Goal: Task Accomplishment & Management: Manage account settings

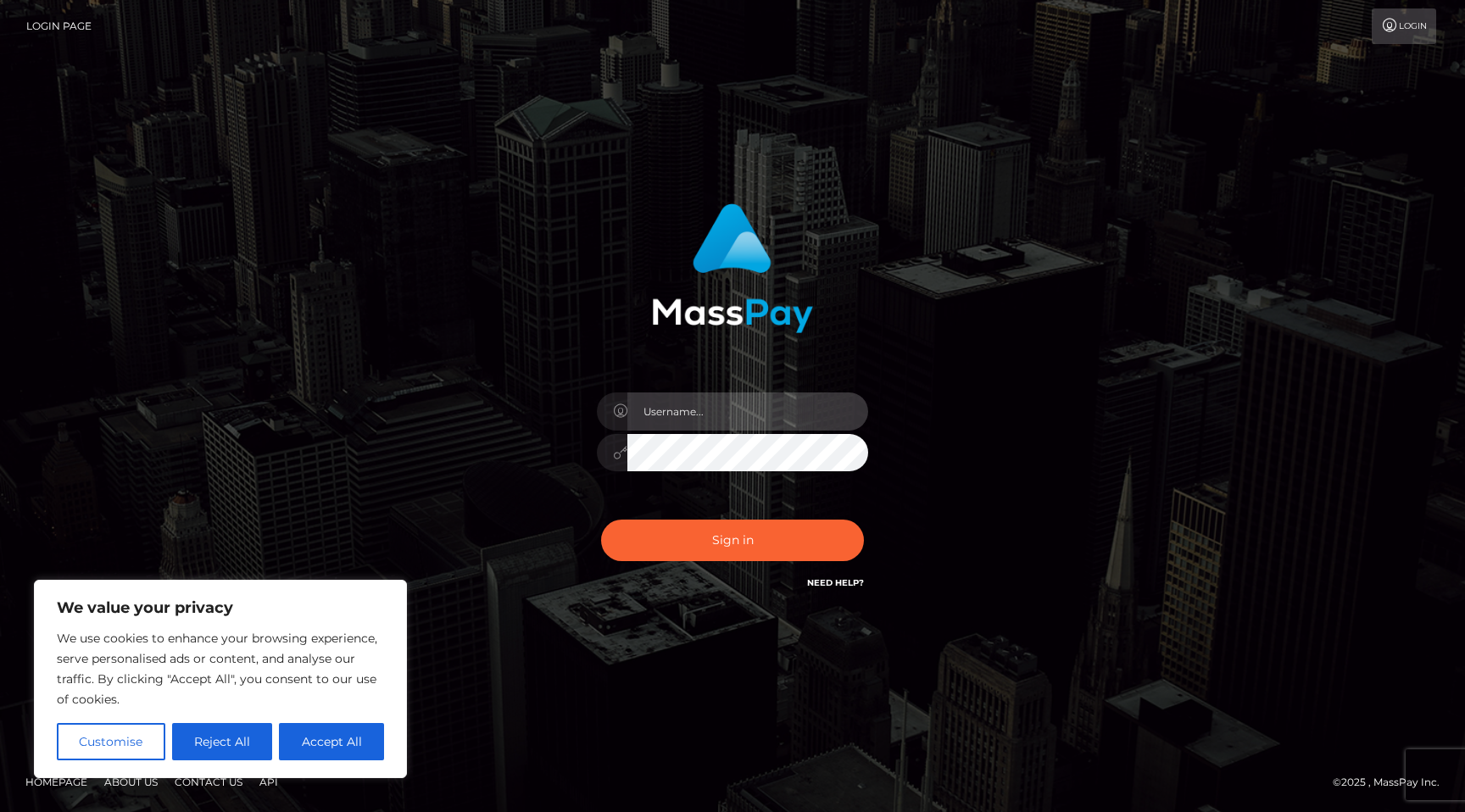
click at [667, 404] on input "text" at bounding box center [747, 412] width 241 height 38
type input "[EMAIL_ADDRESS][DOMAIN_NAME]"
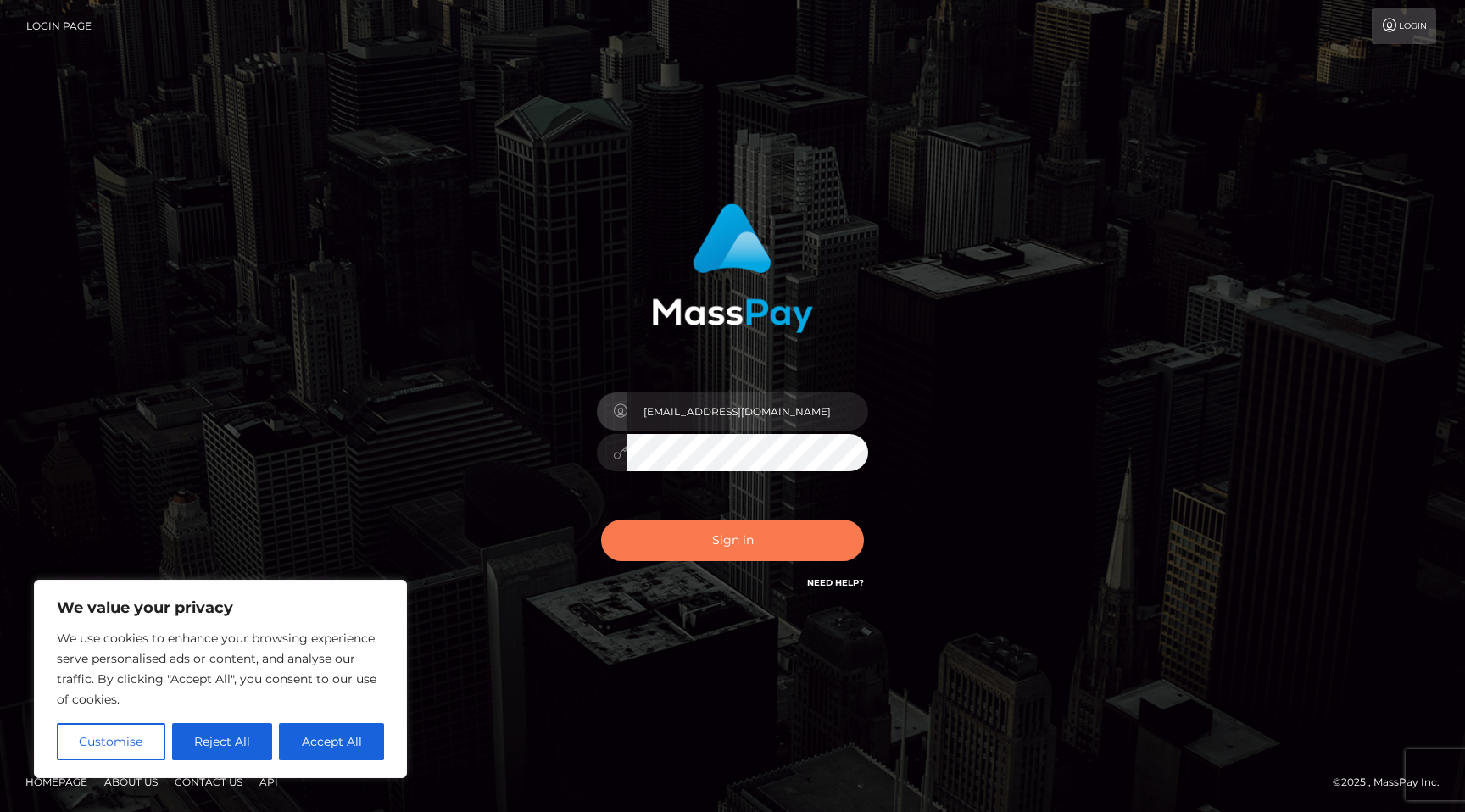
click at [727, 531] on button "Sign in" at bounding box center [732, 540] width 263 height 42
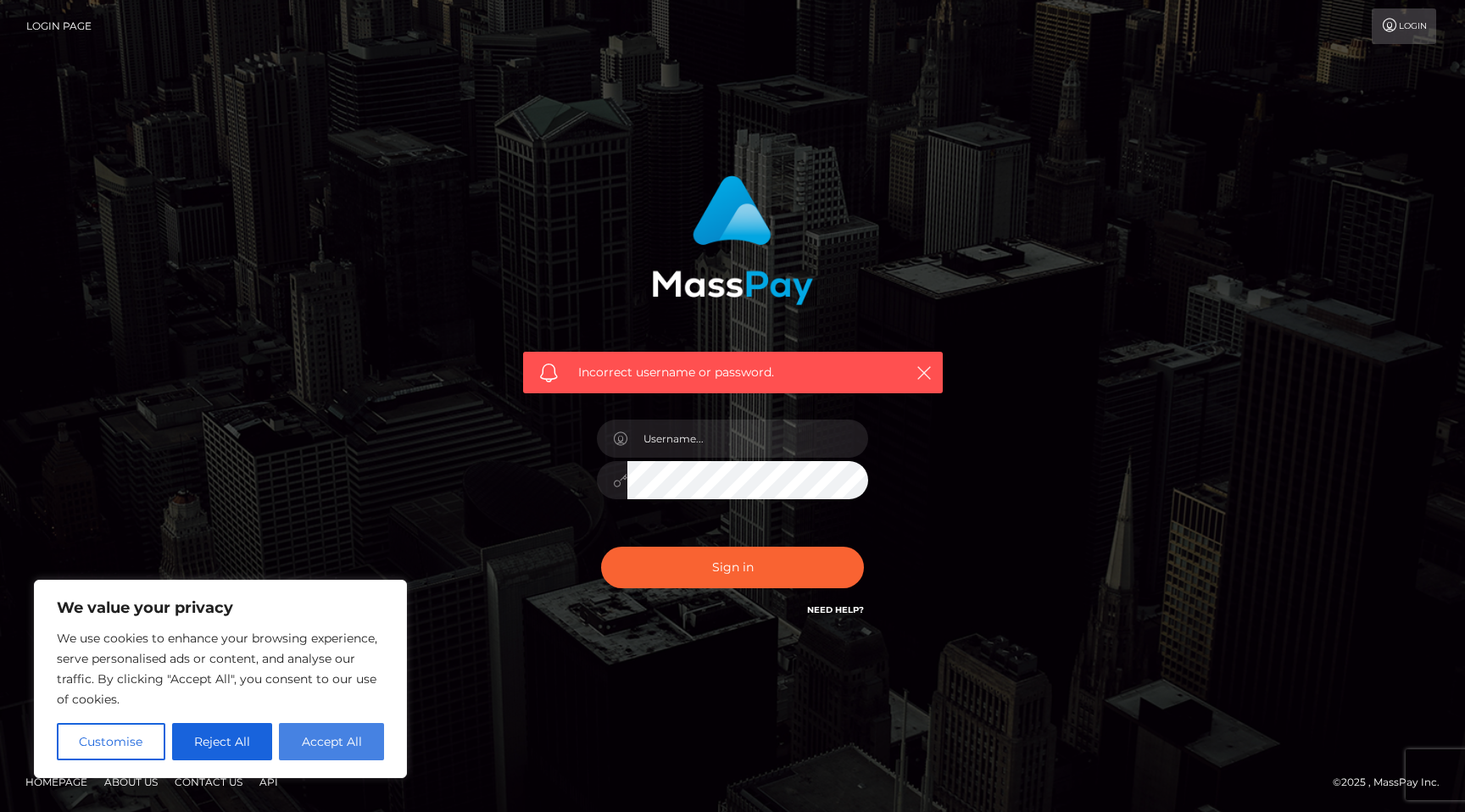
click at [301, 743] on button "Accept All" at bounding box center [331, 742] width 105 height 37
checkbox input "true"
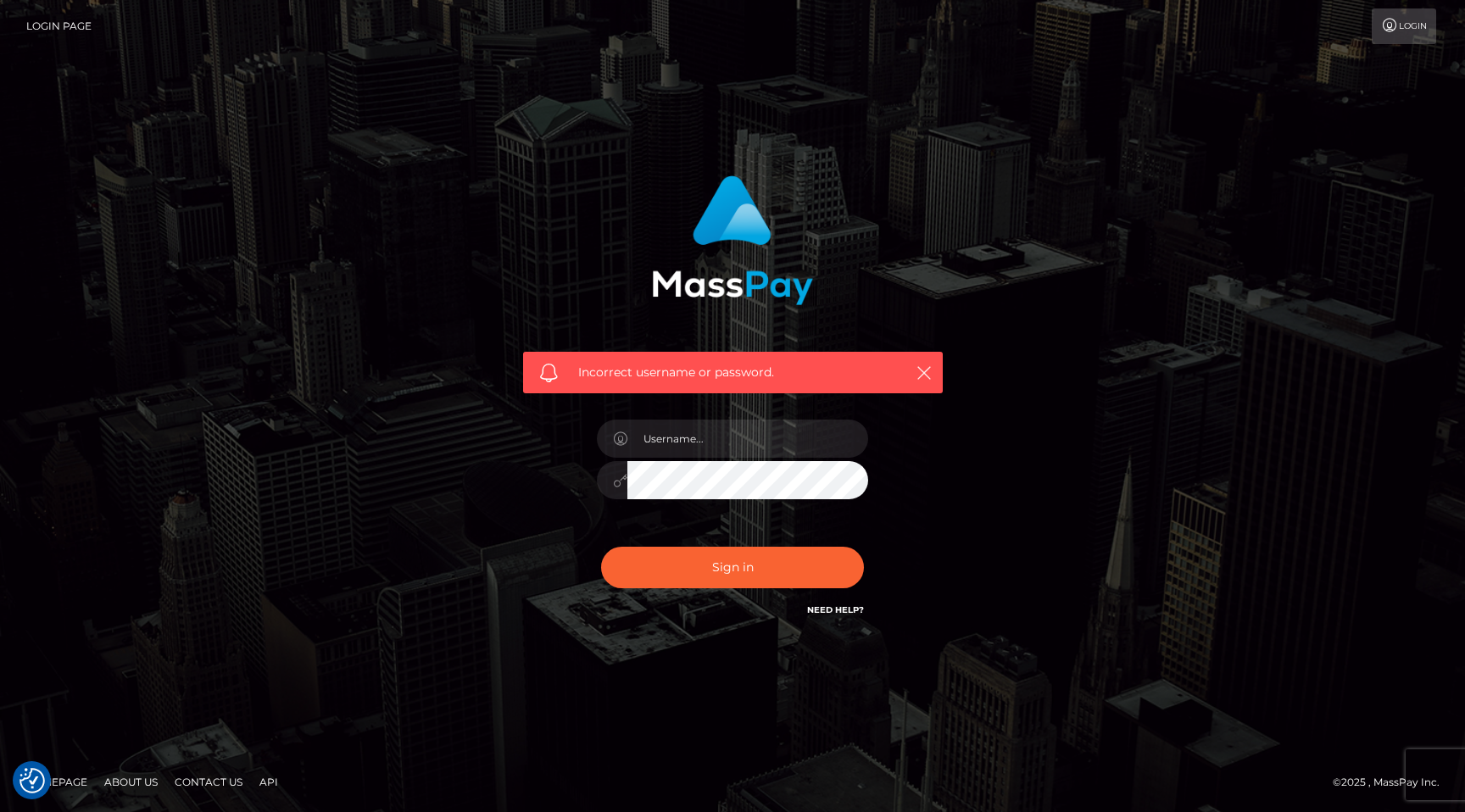
click at [1403, 33] on link "Login" at bounding box center [1404, 25] width 64 height 35
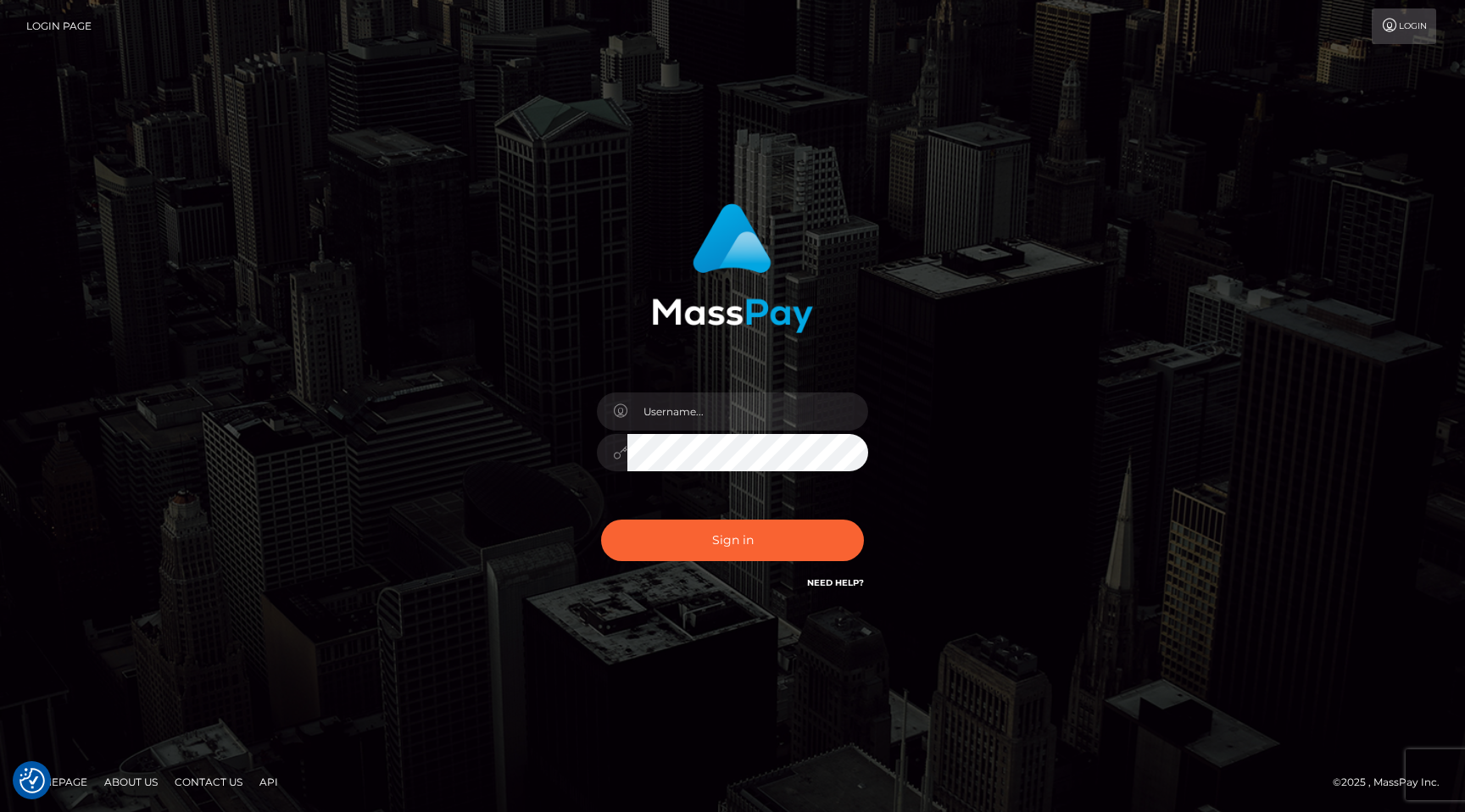
click at [738, 232] on img at bounding box center [732, 268] width 161 height 130
click at [70, 23] on link "Login Page" at bounding box center [59, 25] width 65 height 35
